Goal: Check status: Check status

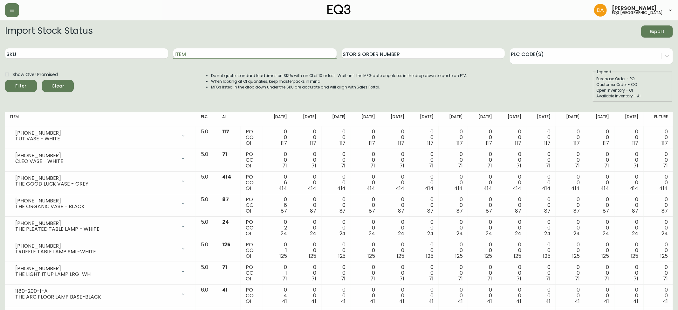
click at [231, 57] on input "Item" at bounding box center [254, 53] width 163 height 10
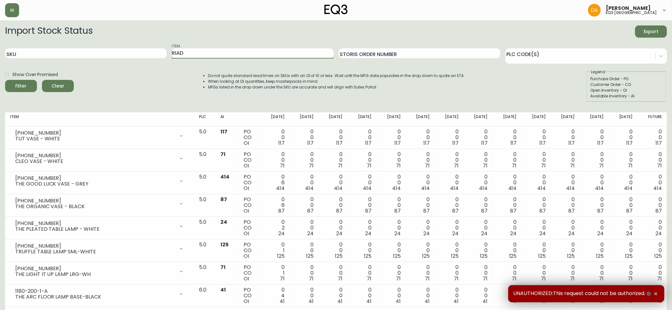
type input "RIAD"
click at [5, 80] on button "Filter" at bounding box center [21, 86] width 32 height 12
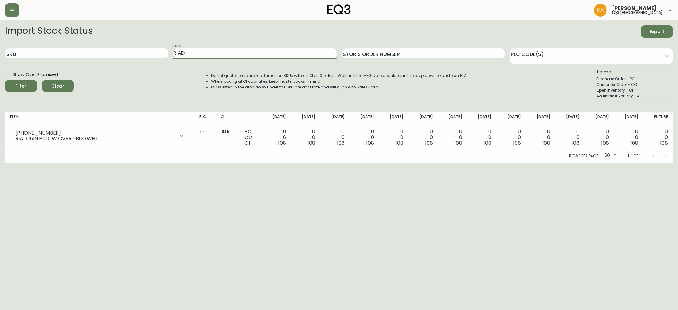
click at [197, 51] on input "RIAD" at bounding box center [254, 53] width 163 height 10
